Goal: Check status: Check status

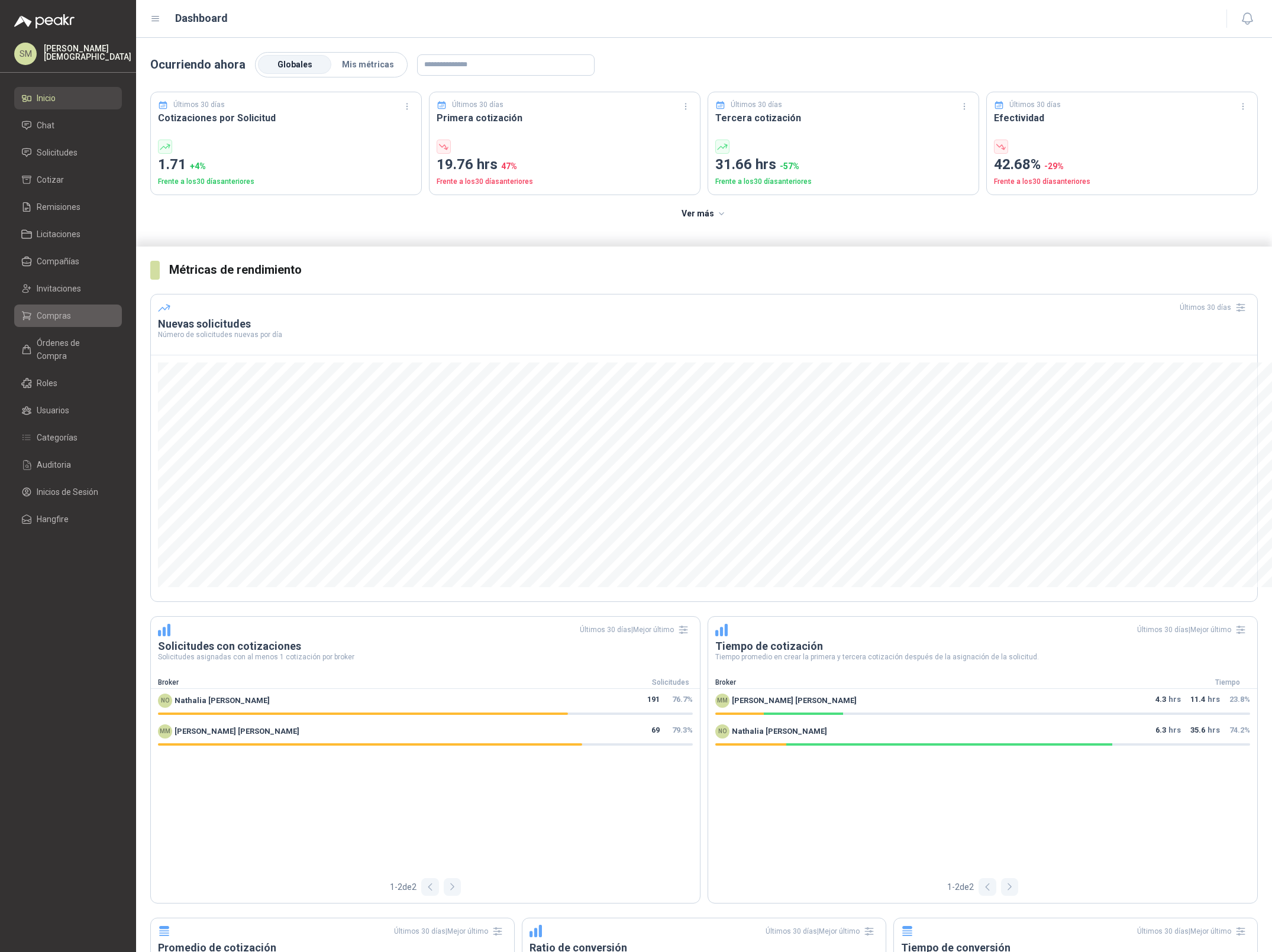
click at [60, 314] on span "Compras" at bounding box center [54, 316] width 34 height 13
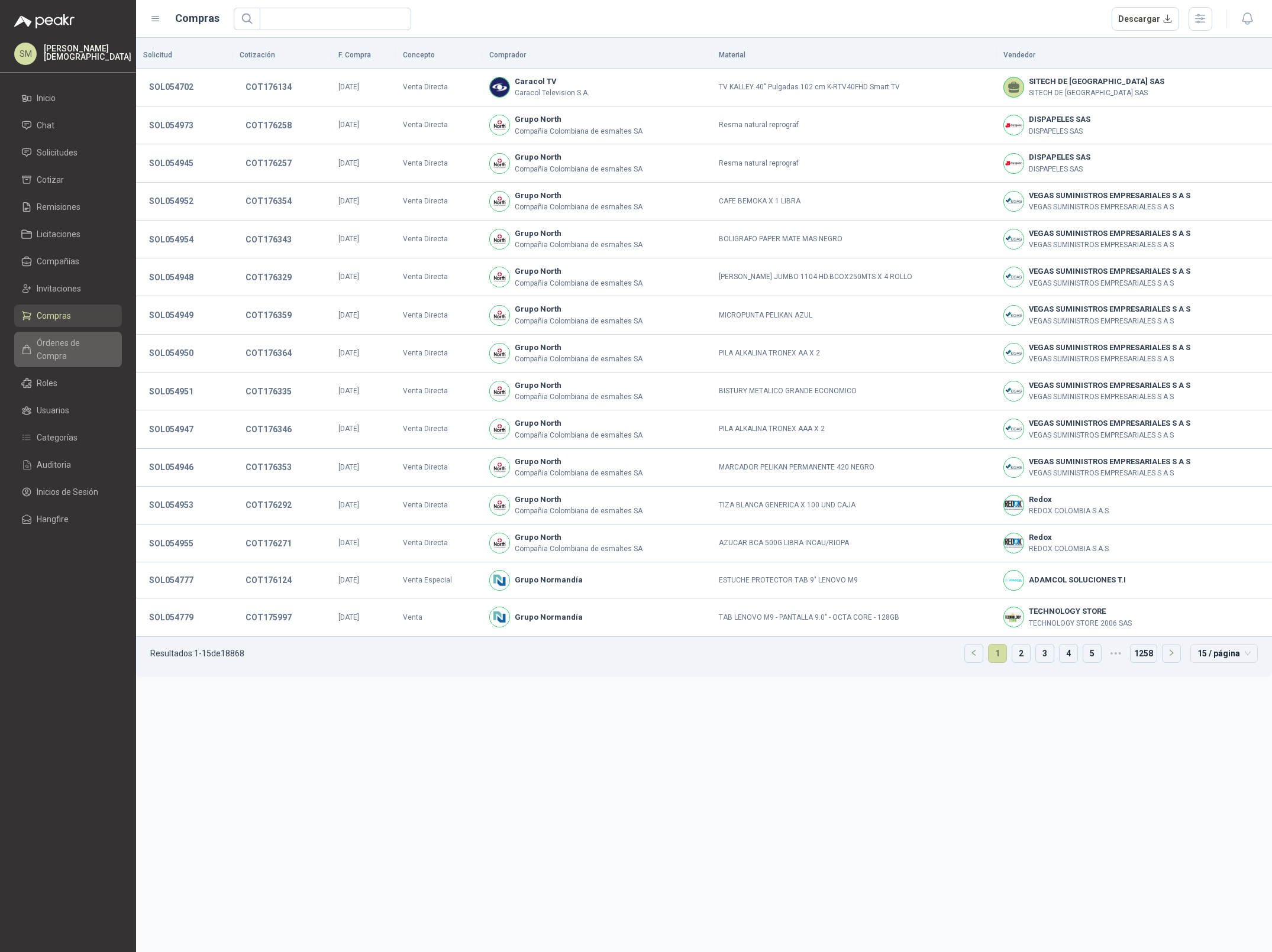
click at [62, 337] on span "Órdenes de Compra" at bounding box center [74, 349] width 74 height 26
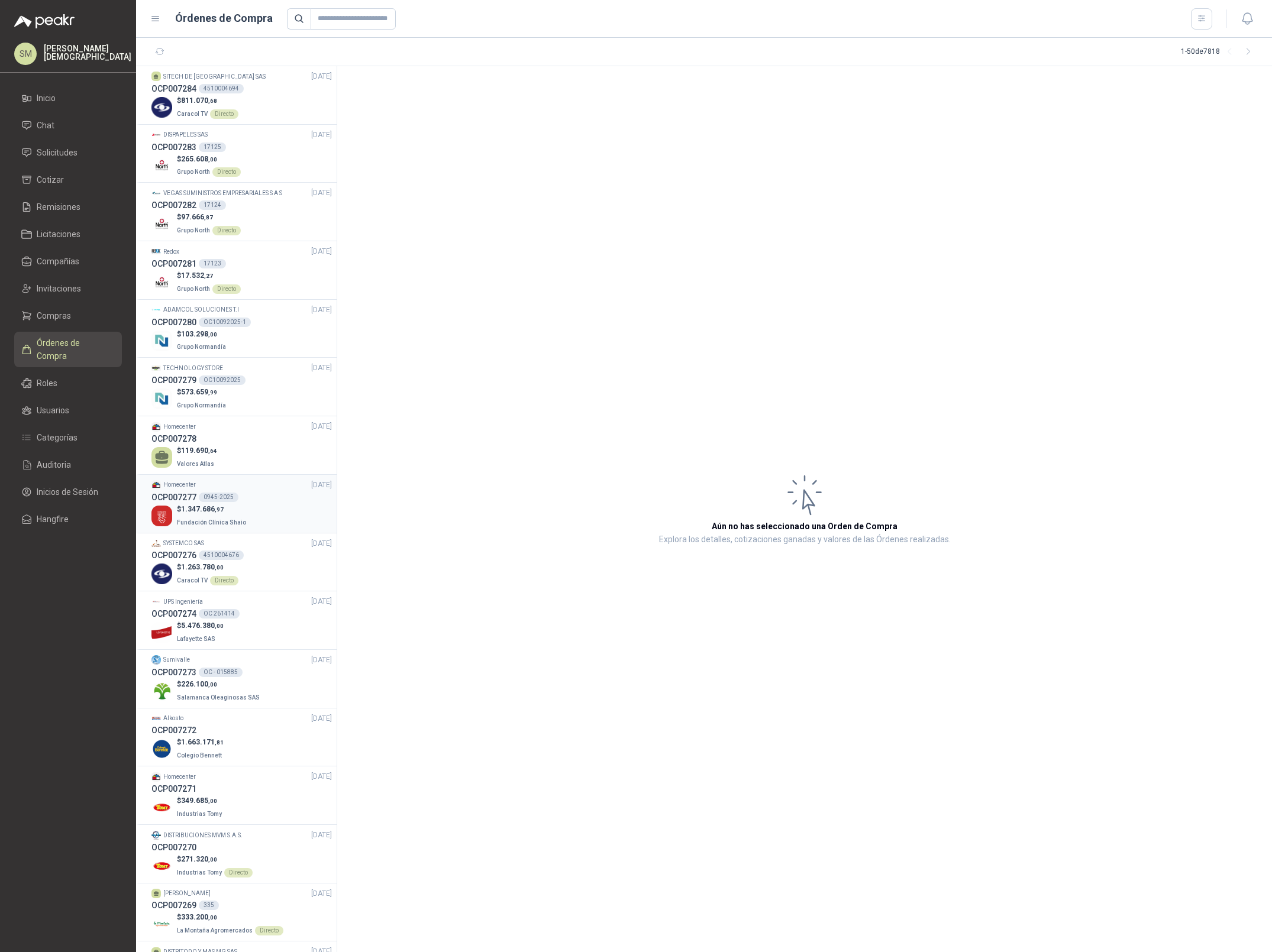
click at [213, 509] on span "1.347.686 ,97" at bounding box center [202, 509] width 43 height 9
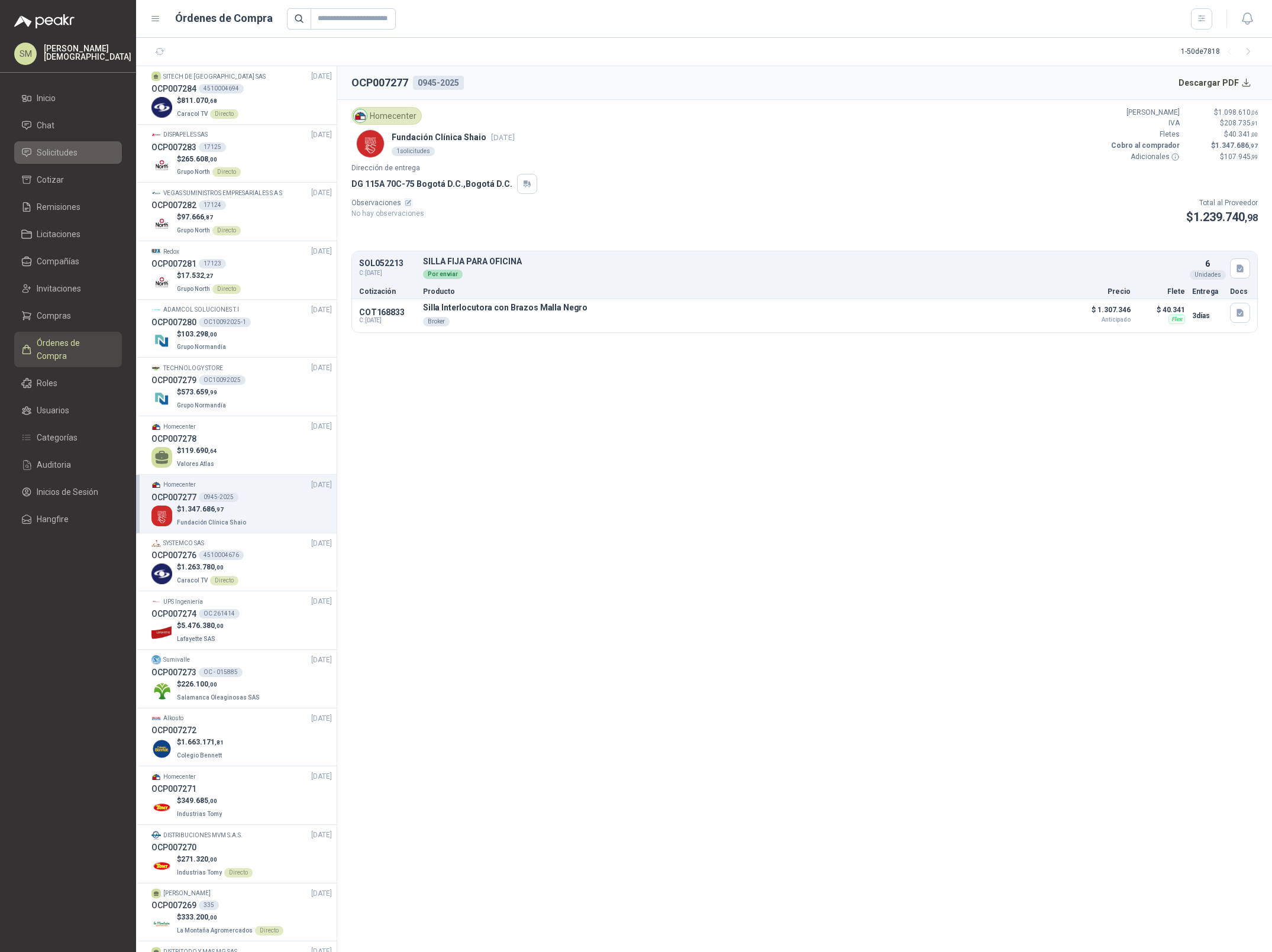
click at [74, 142] on link "Solicitudes" at bounding box center [68, 153] width 108 height 23
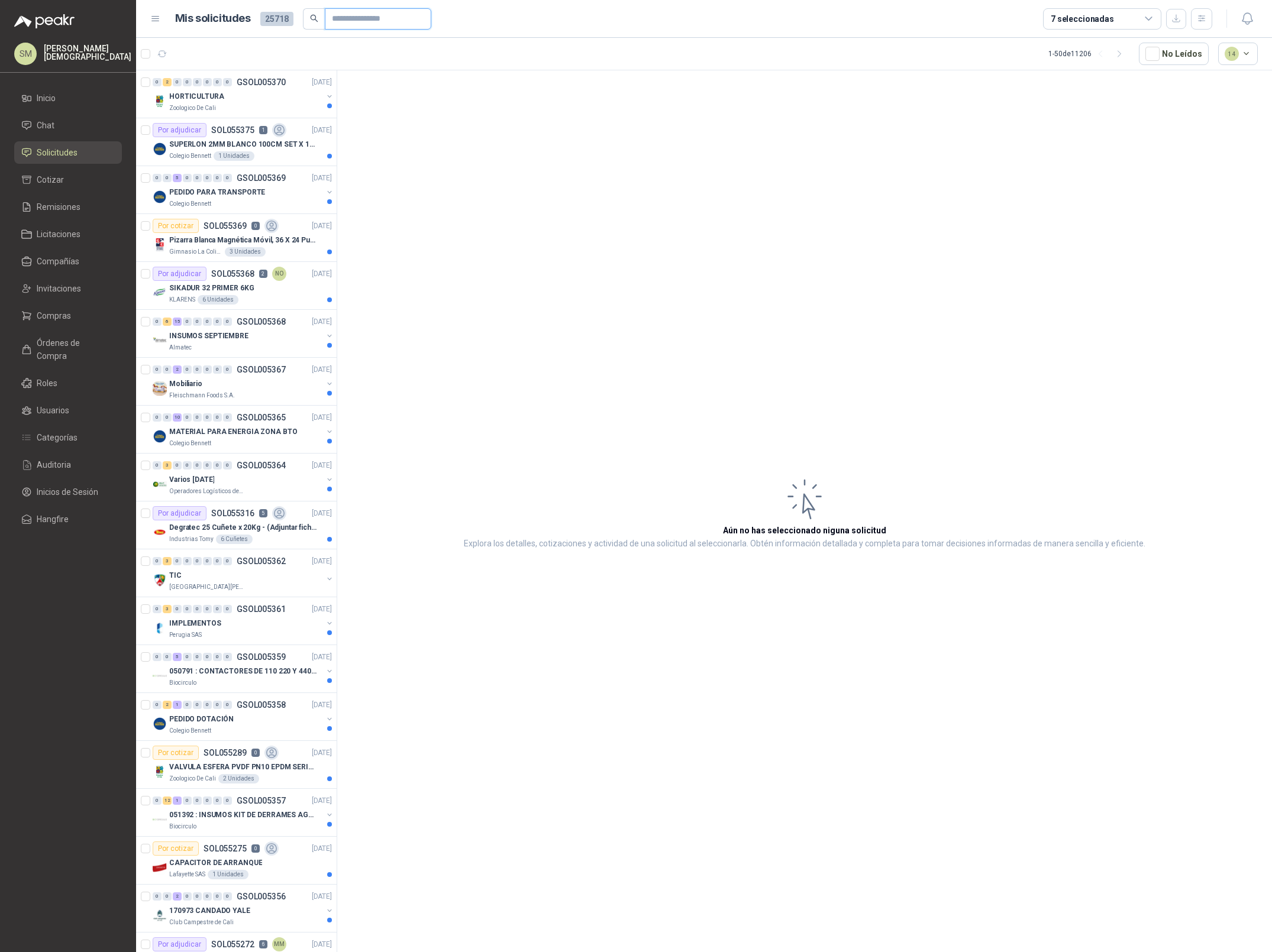
click at [370, 23] on input "text" at bounding box center [373, 18] width 83 height 20
paste input "*********"
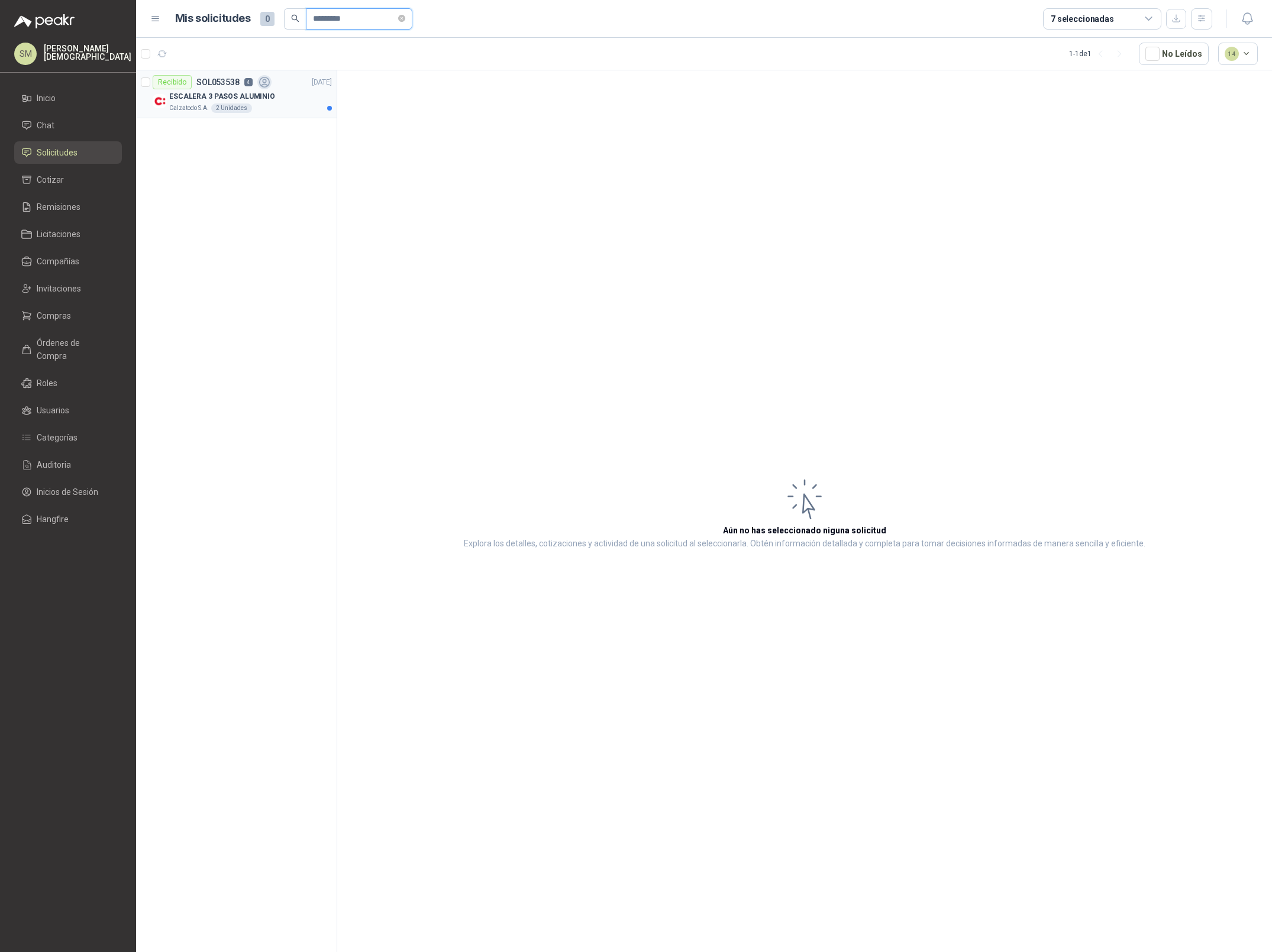
type input "*********"
click at [281, 112] on div "Calzatodo S.A. 2 Unidades" at bounding box center [250, 108] width 163 height 9
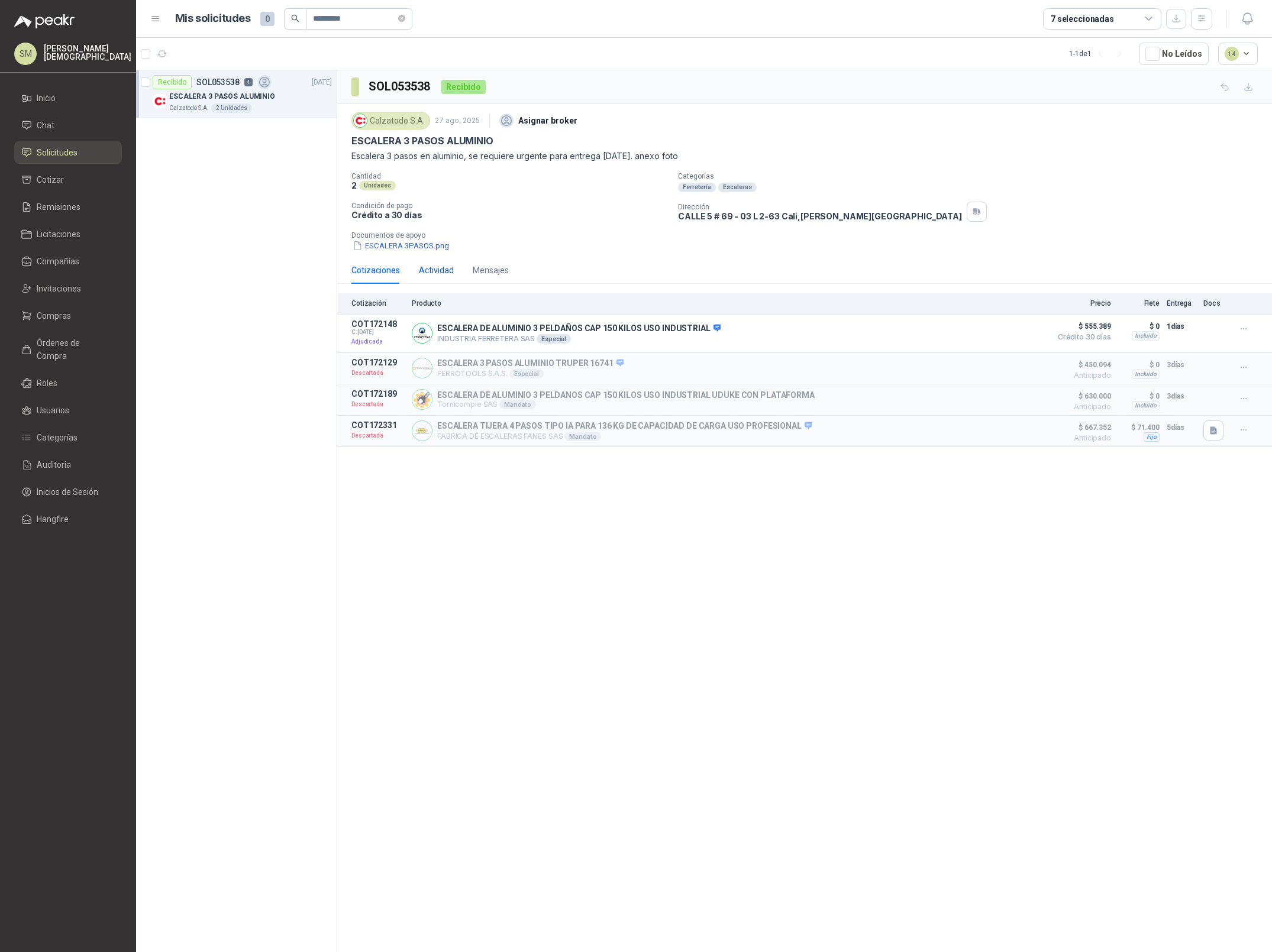
click at [437, 269] on div "Actividad" at bounding box center [436, 270] width 35 height 13
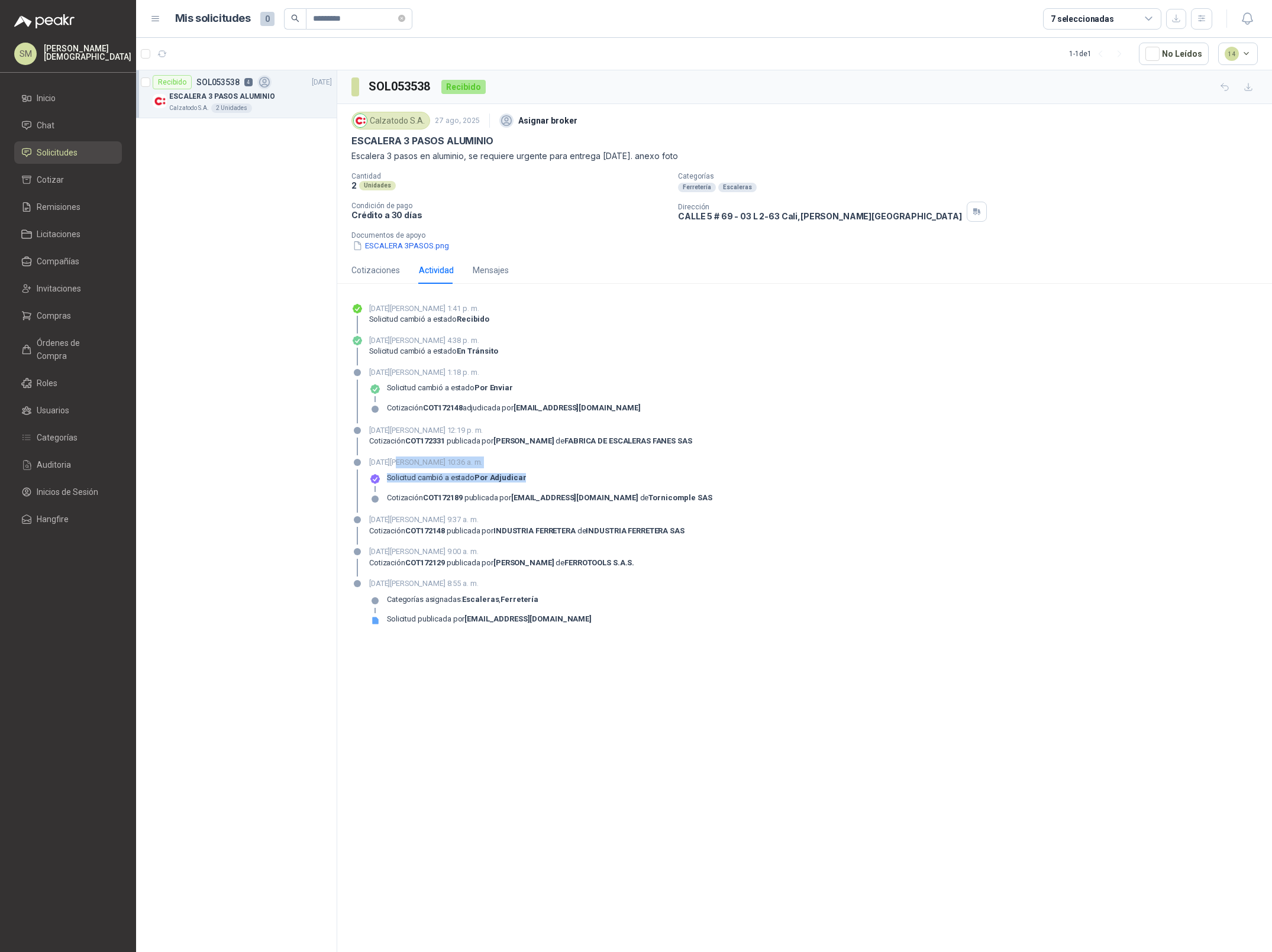
drag, startPoint x: 526, startPoint y: 479, endPoint x: 400, endPoint y: 469, distance: 126.4
click at [400, 469] on div "[DATE][PERSON_NAME] 10:36 a. m. Solicitud cambió a estado Por adjudicar Cotizac…" at bounding box center [540, 485] width 343 height 57
click at [393, 81] on h3 "SOL053538" at bounding box center [400, 87] width 63 height 18
copy h3 "SOL053538"
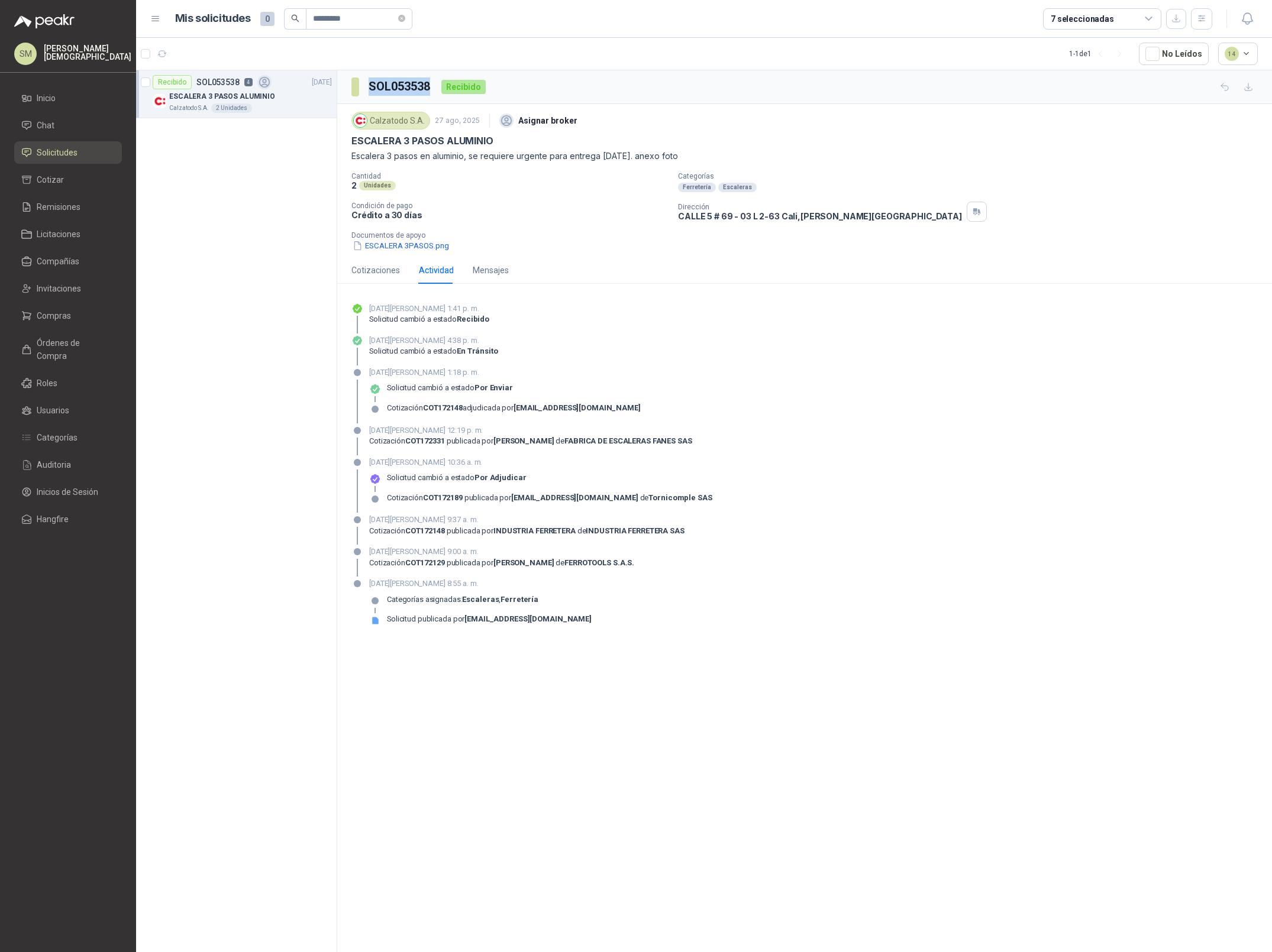
drag, startPoint x: 480, startPoint y: 588, endPoint x: 375, endPoint y: 590, distance: 105.0
click at [375, 589] on p "[DATE][PERSON_NAME] 8:55 a. m." at bounding box center [480, 584] width 222 height 12
drag, startPoint x: 482, startPoint y: 461, endPoint x: 408, endPoint y: 464, distance: 74.1
click at [408, 463] on p "[DATE][PERSON_NAME] 10:36 a. m." at bounding box center [540, 462] width 343 height 12
drag, startPoint x: 370, startPoint y: 371, endPoint x: 624, endPoint y: 409, distance: 256.8
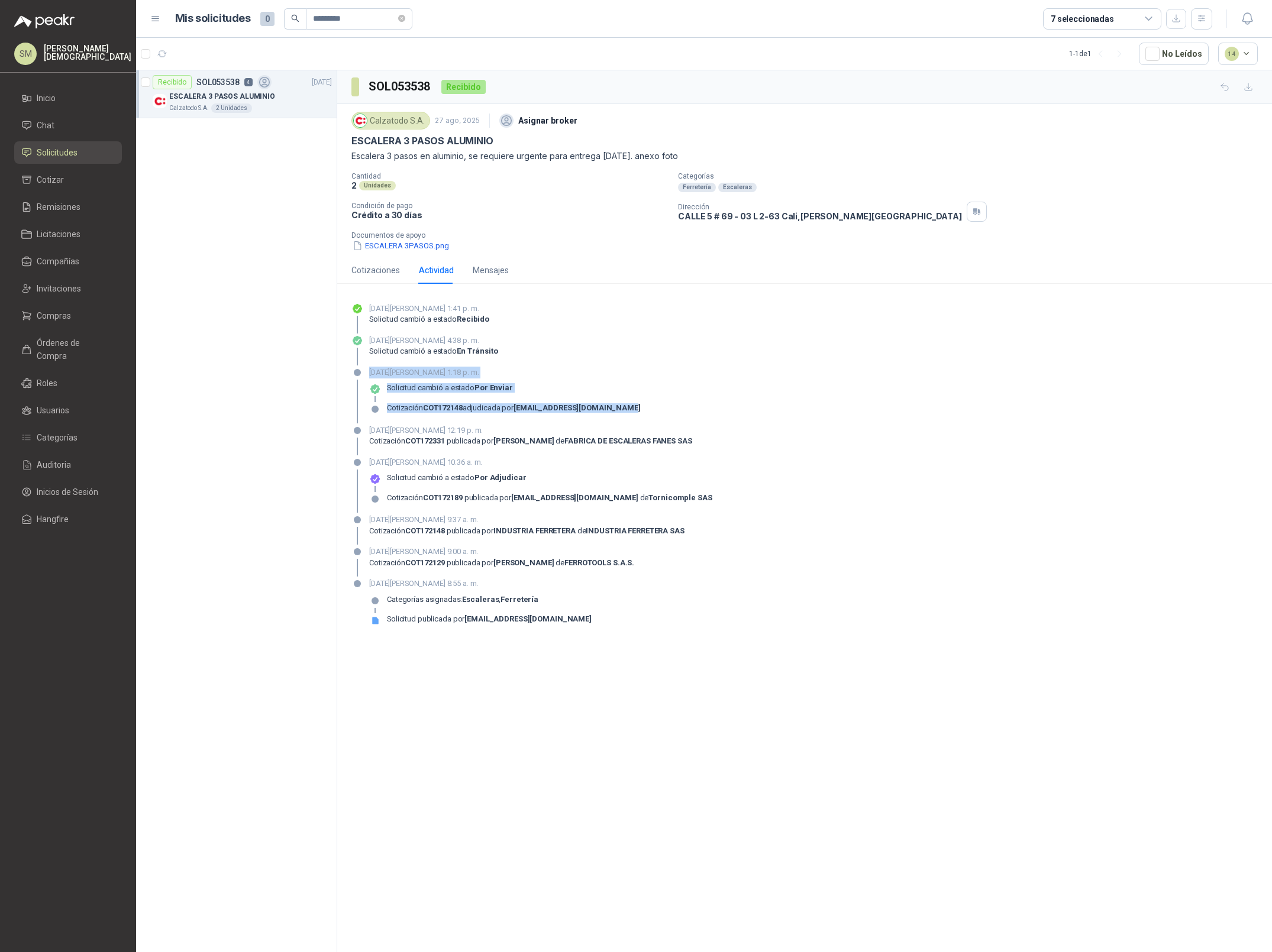
click at [624, 409] on div "[DATE][PERSON_NAME] 1:18 p. m. Solicitud cambió a estado Por enviar Cotización …" at bounding box center [505, 395] width 271 height 57
click at [786, 616] on div "[DATE][PERSON_NAME] 8:55 a. m. Categorías asignadas: Escaleras , Ferretería Sol…" at bounding box center [805, 606] width 906 height 57
